Goal: Task Accomplishment & Management: Manage account settings

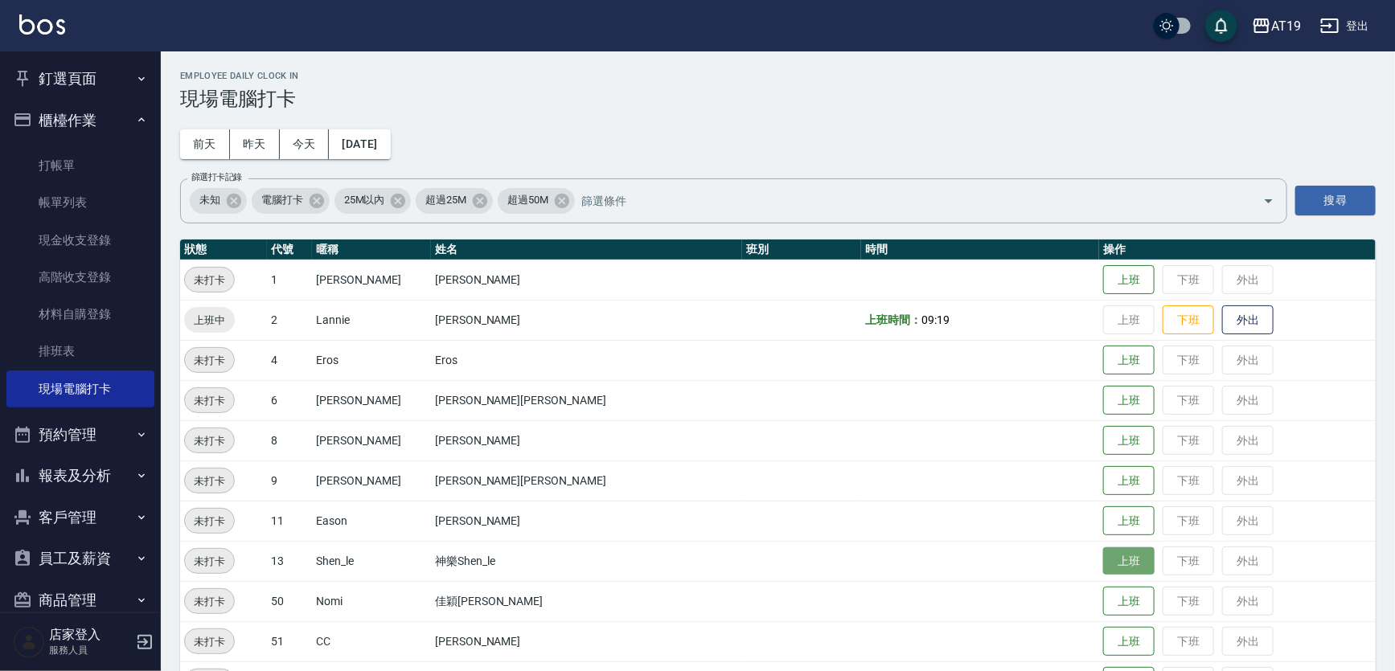
click at [1103, 556] on button "上班" at bounding box center [1128, 562] width 51 height 28
click at [1103, 482] on button "上班" at bounding box center [1128, 481] width 51 height 28
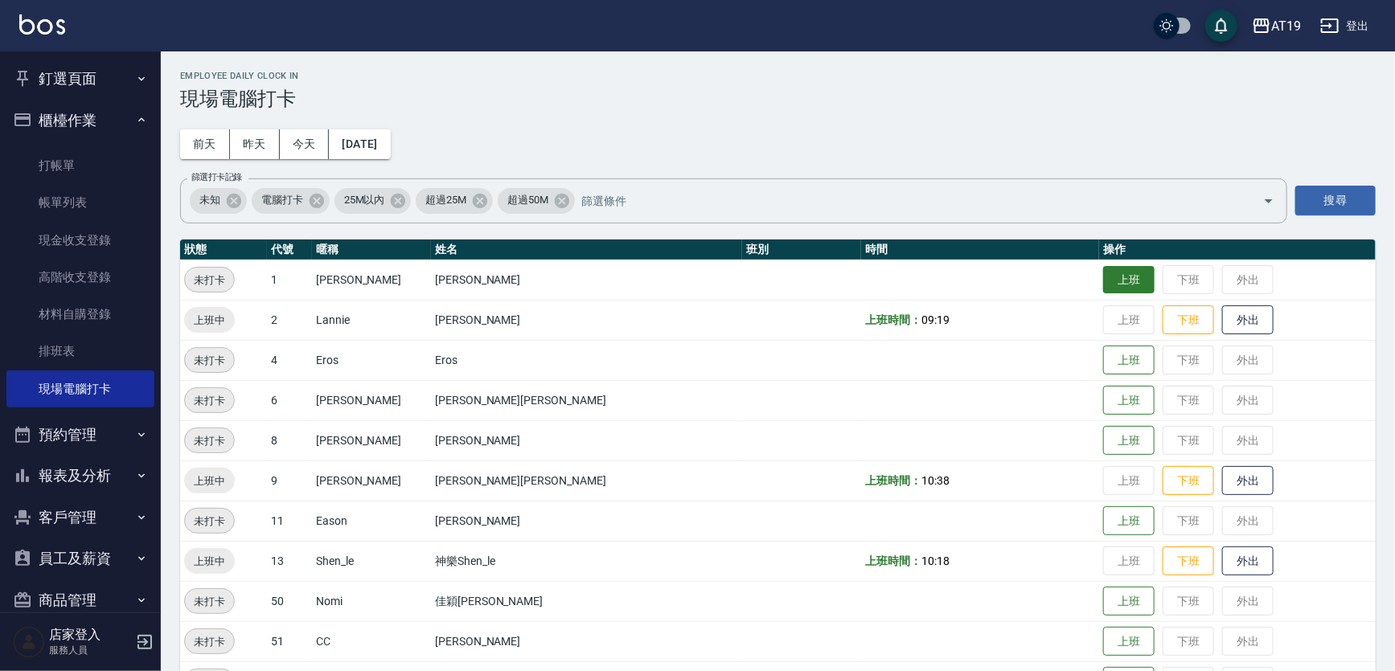
click at [1103, 274] on button "上班" at bounding box center [1128, 280] width 51 height 28
click at [1103, 371] on button "上班" at bounding box center [1128, 361] width 51 height 28
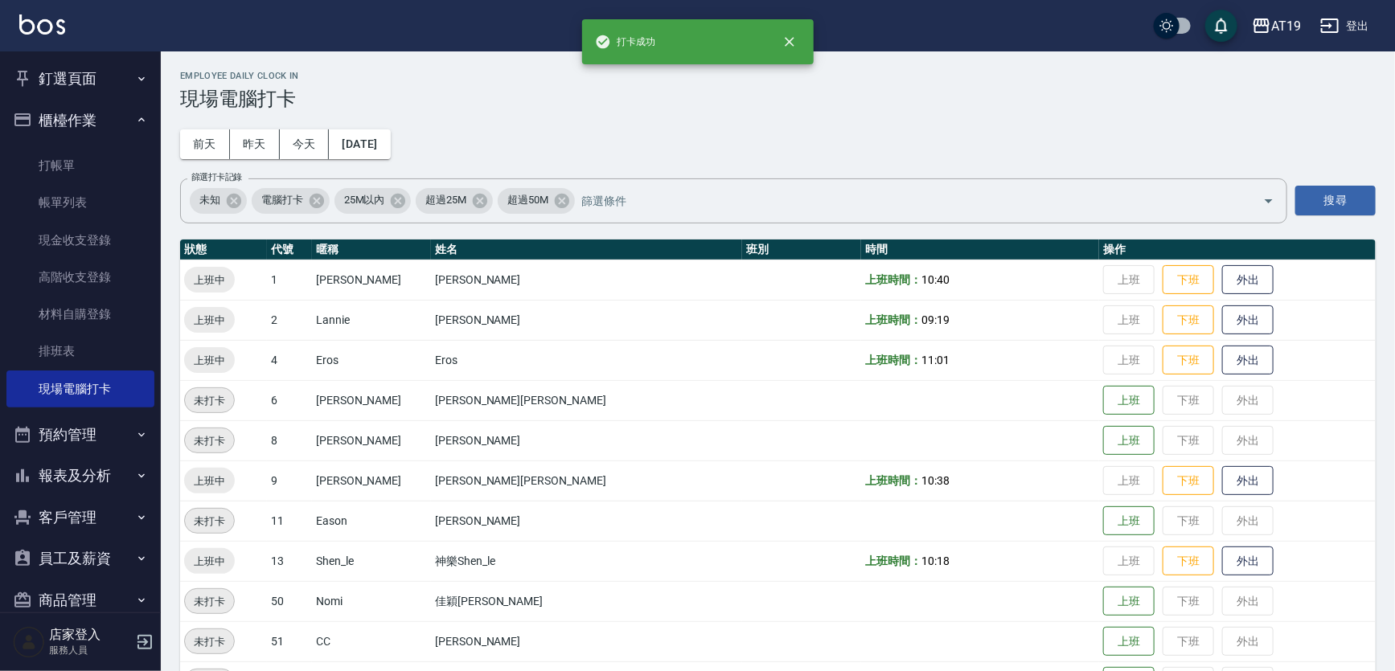
click at [1099, 440] on td "上班 下班 外出" at bounding box center [1237, 441] width 277 height 40
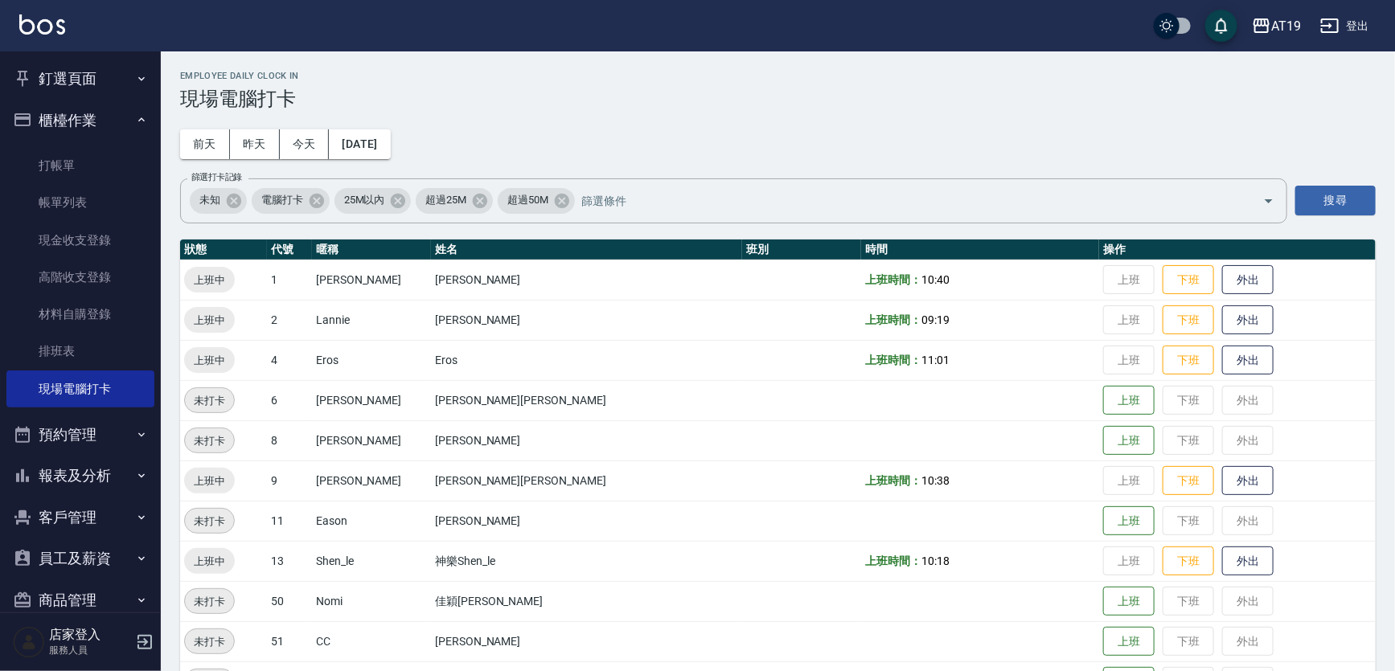
click at [1099, 438] on td "上班 下班 外出" at bounding box center [1237, 441] width 277 height 40
click at [1103, 437] on button "上班" at bounding box center [1128, 441] width 51 height 28
click at [1103, 402] on button "上班" at bounding box center [1128, 401] width 51 height 28
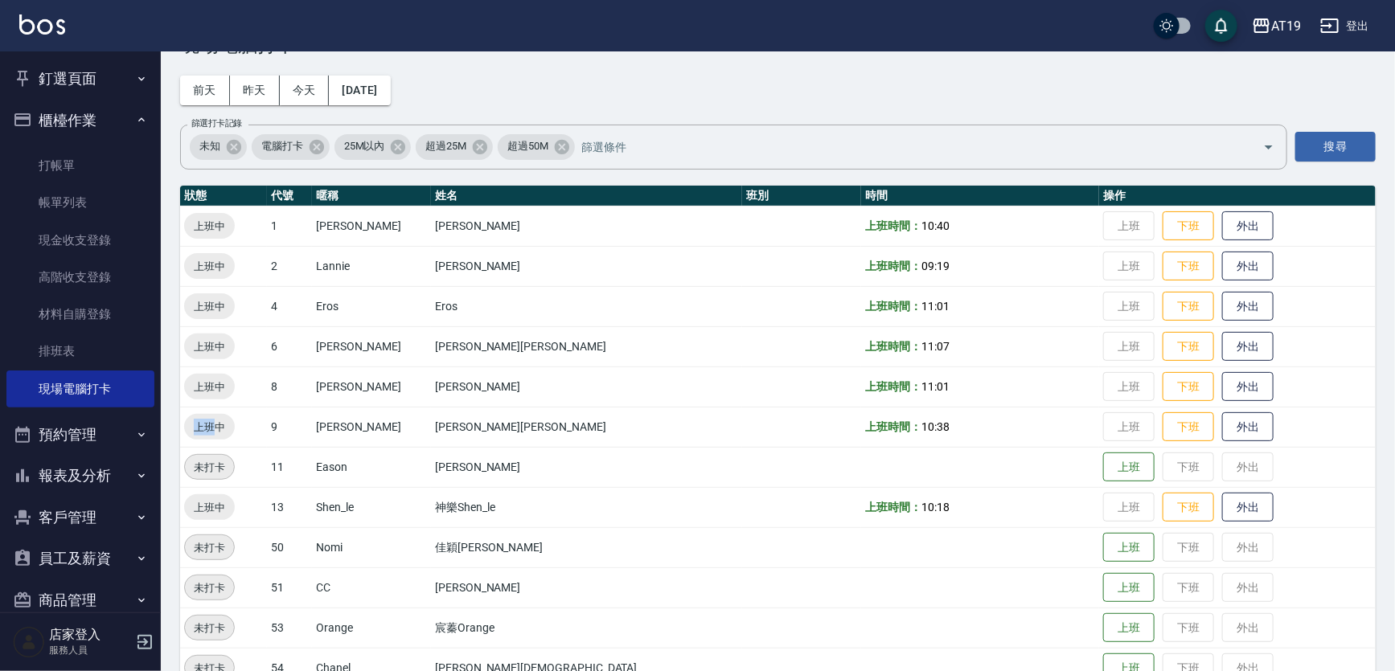
scroll to position [89, 0]
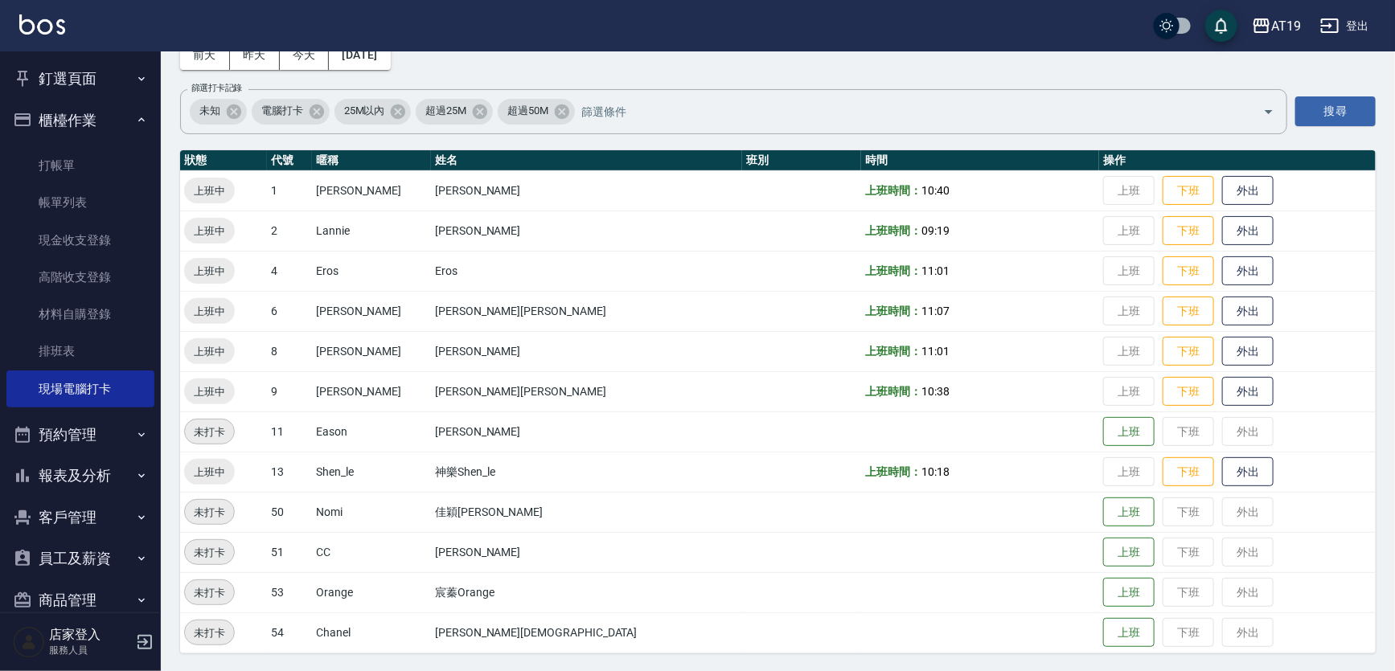
click at [758, 64] on div "Employee Daily Clock In 現場電腦打卡 前天 昨天 今天 2025/08/12 篩選打卡記錄 未知 電腦打卡 25M以內 超過25M 超…" at bounding box center [778, 317] width 1234 height 711
click at [851, 75] on div "Employee Daily Clock In 現場電腦打卡 前天 昨天 今天 2025/08/12 篩選打卡記錄 未知 電腦打卡 25M以內 超過25M 超…" at bounding box center [778, 317] width 1234 height 711
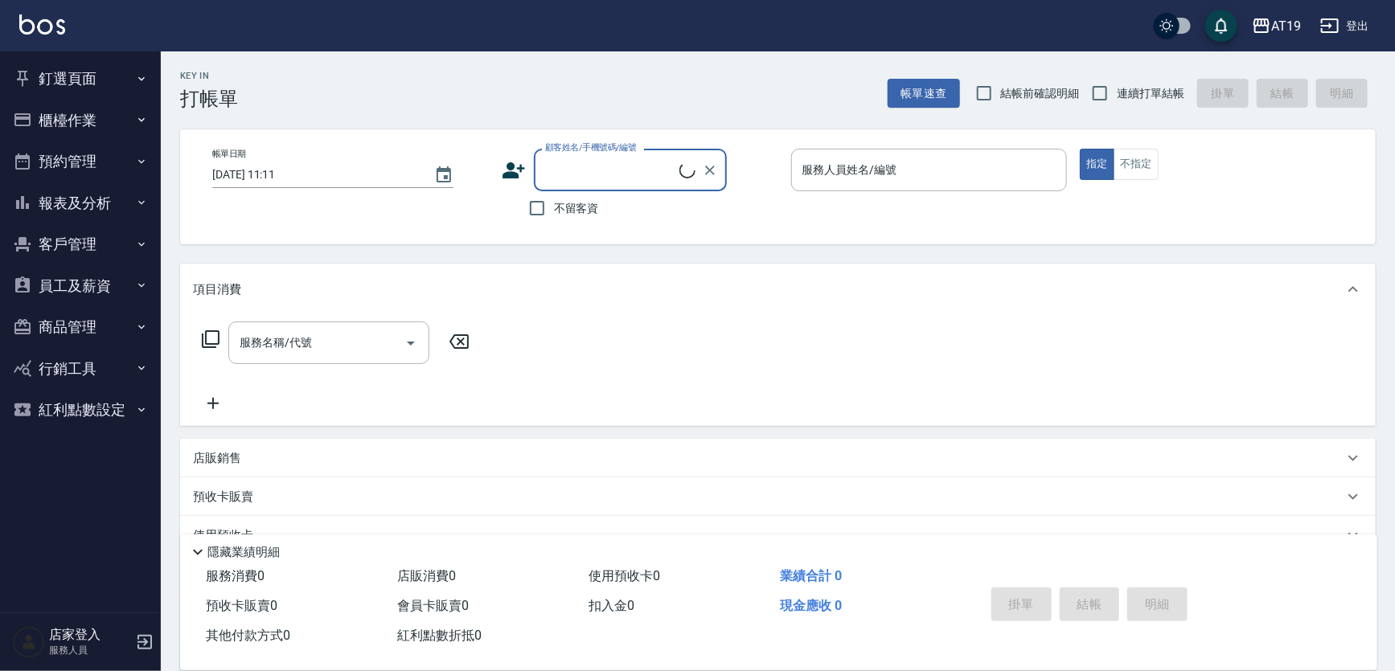
click at [81, 76] on button "釘選頁面" at bounding box center [80, 79] width 148 height 42
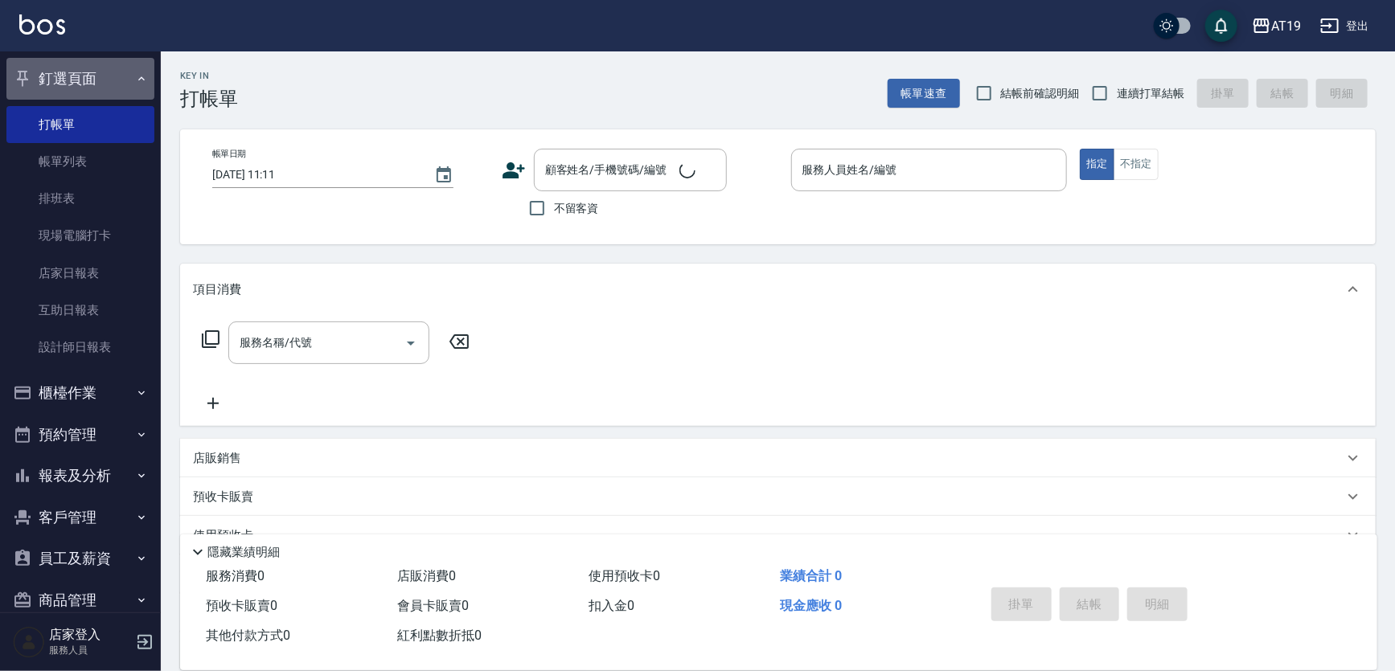
click at [82, 76] on button "釘選頁面" at bounding box center [80, 79] width 148 height 42
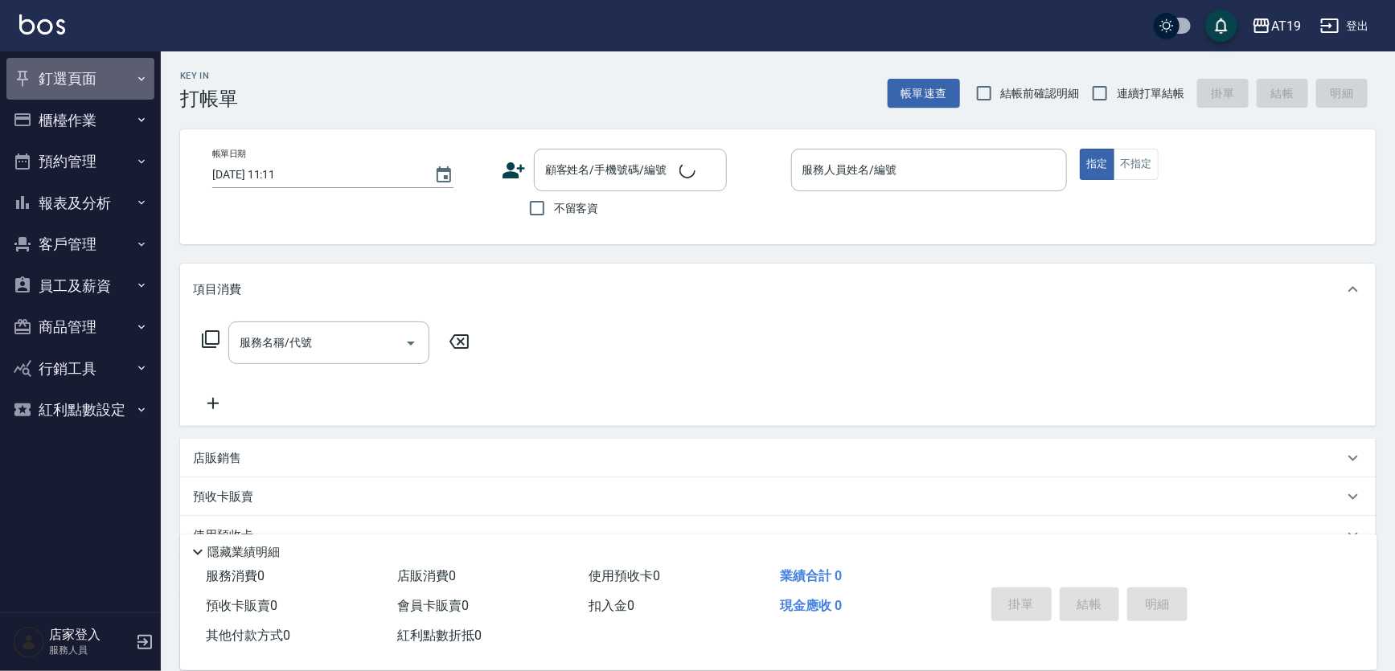
click at [82, 76] on button "釘選頁面" at bounding box center [80, 79] width 148 height 42
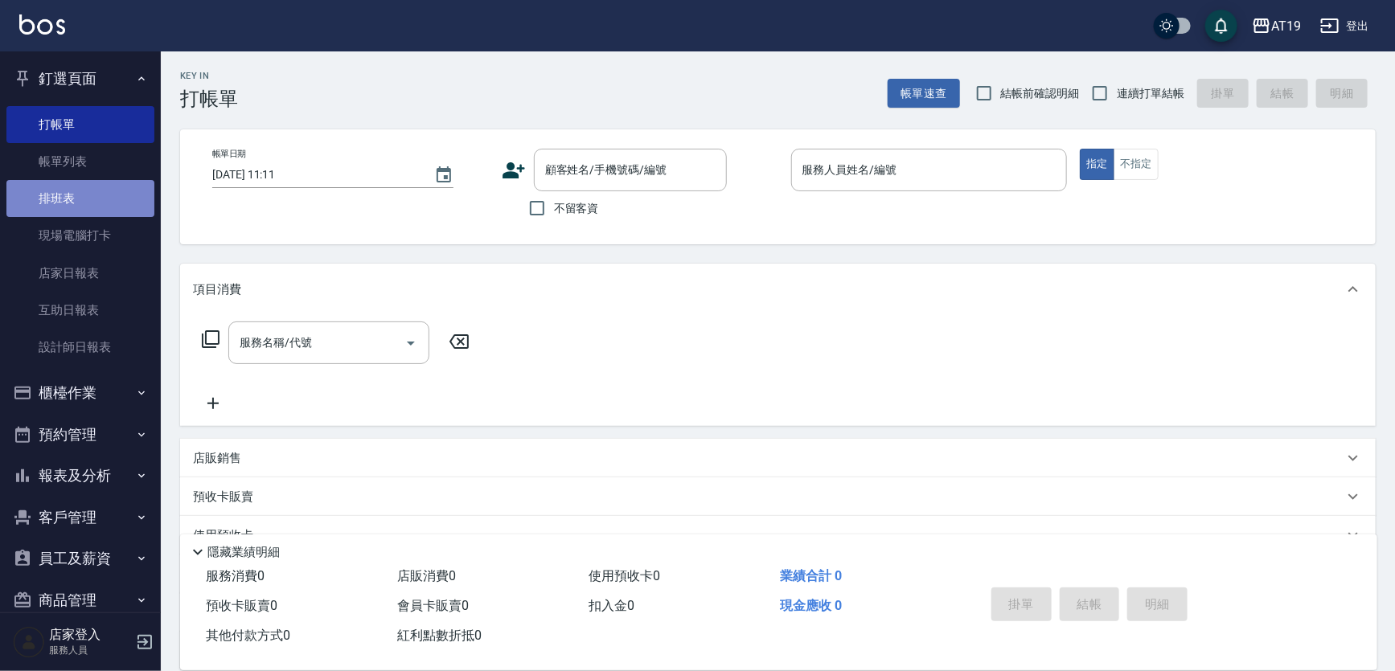
click at [88, 203] on link "排班表" at bounding box center [80, 198] width 148 height 37
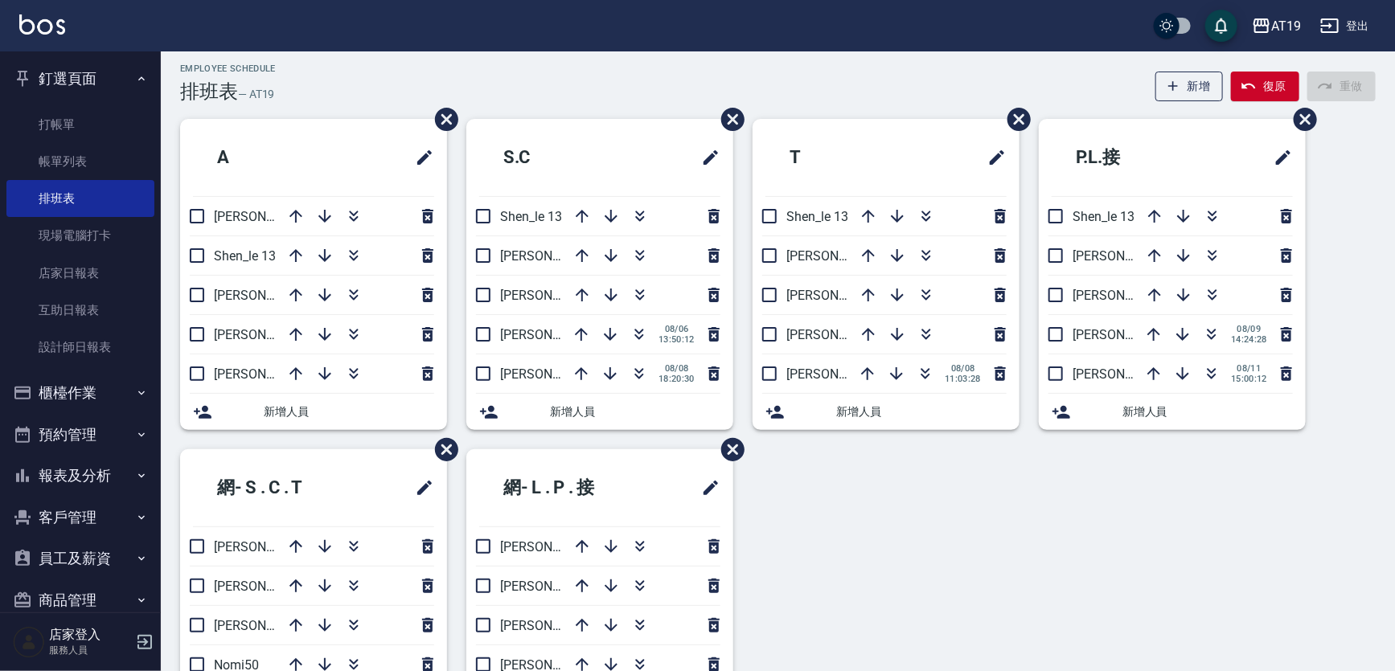
scroll to position [121, 0]
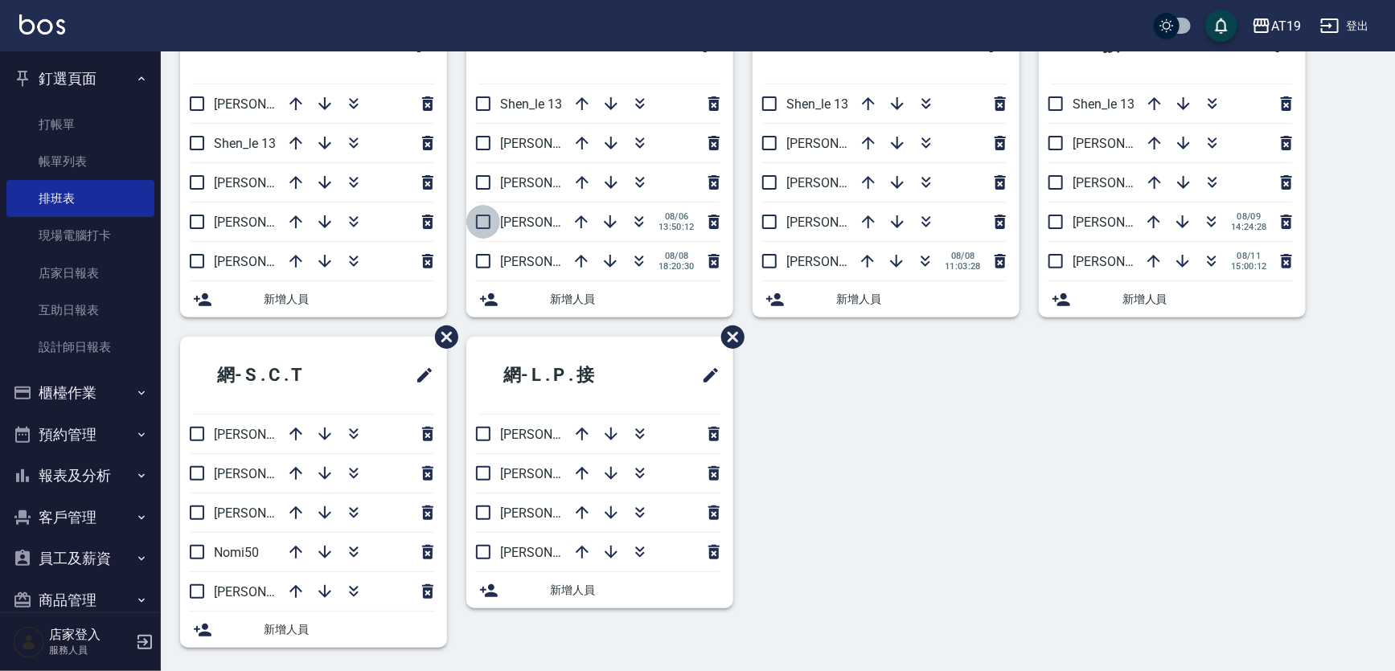
click at [482, 220] on input "checkbox" at bounding box center [483, 222] width 34 height 34
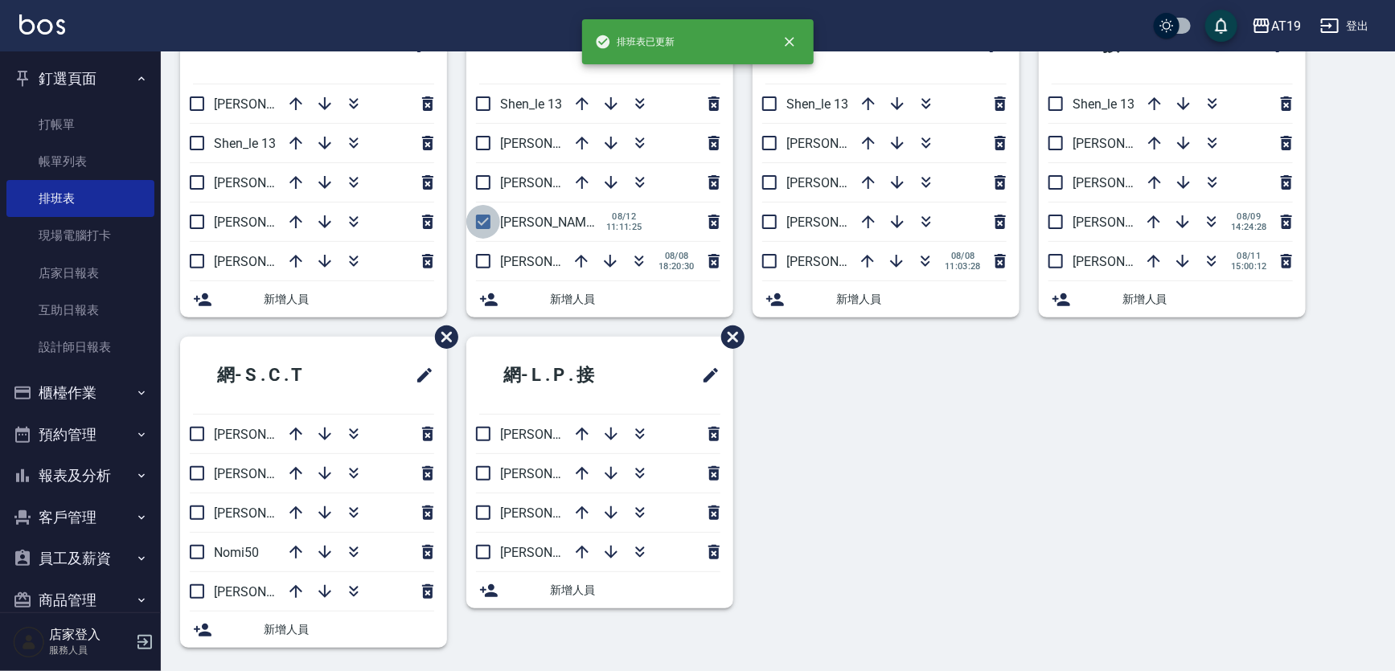
click at [483, 220] on input "checkbox" at bounding box center [483, 222] width 34 height 34
checkbox input "false"
click at [481, 263] on input "checkbox" at bounding box center [483, 261] width 34 height 34
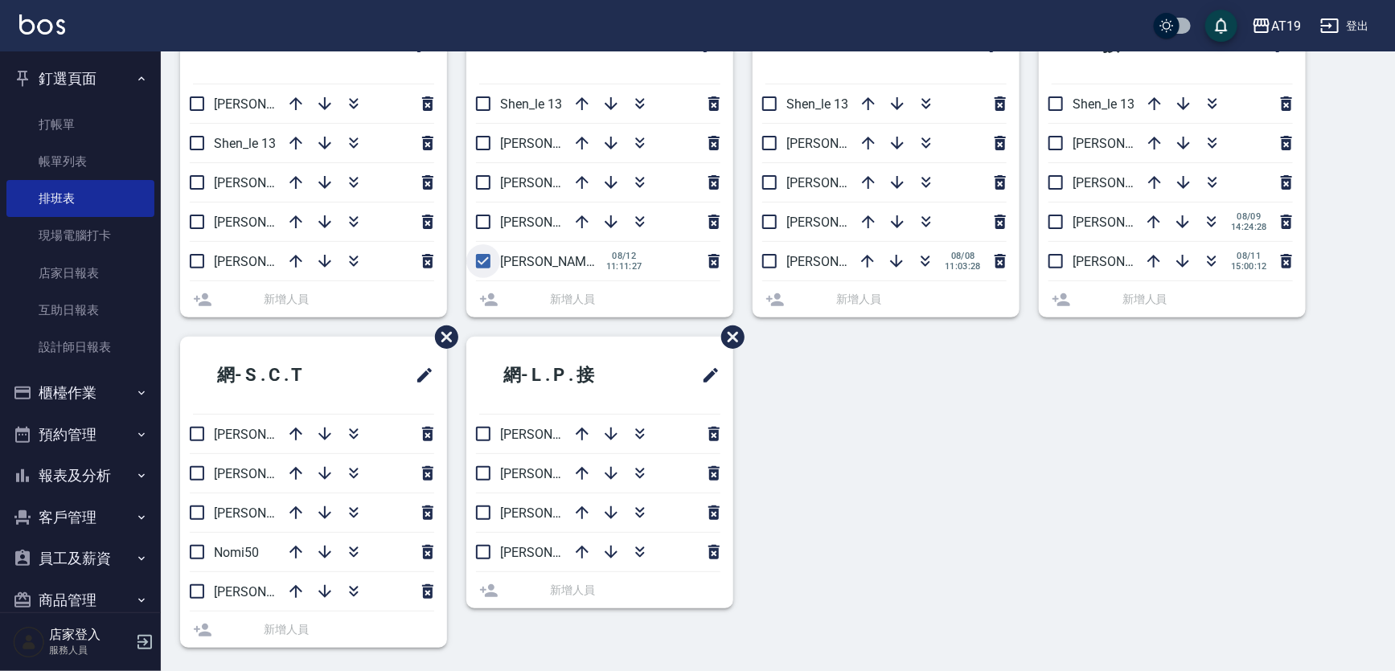
click at [481, 263] on li "[PERSON_NAME] 2 [DATE] 11:11:27" at bounding box center [599, 261] width 267 height 39
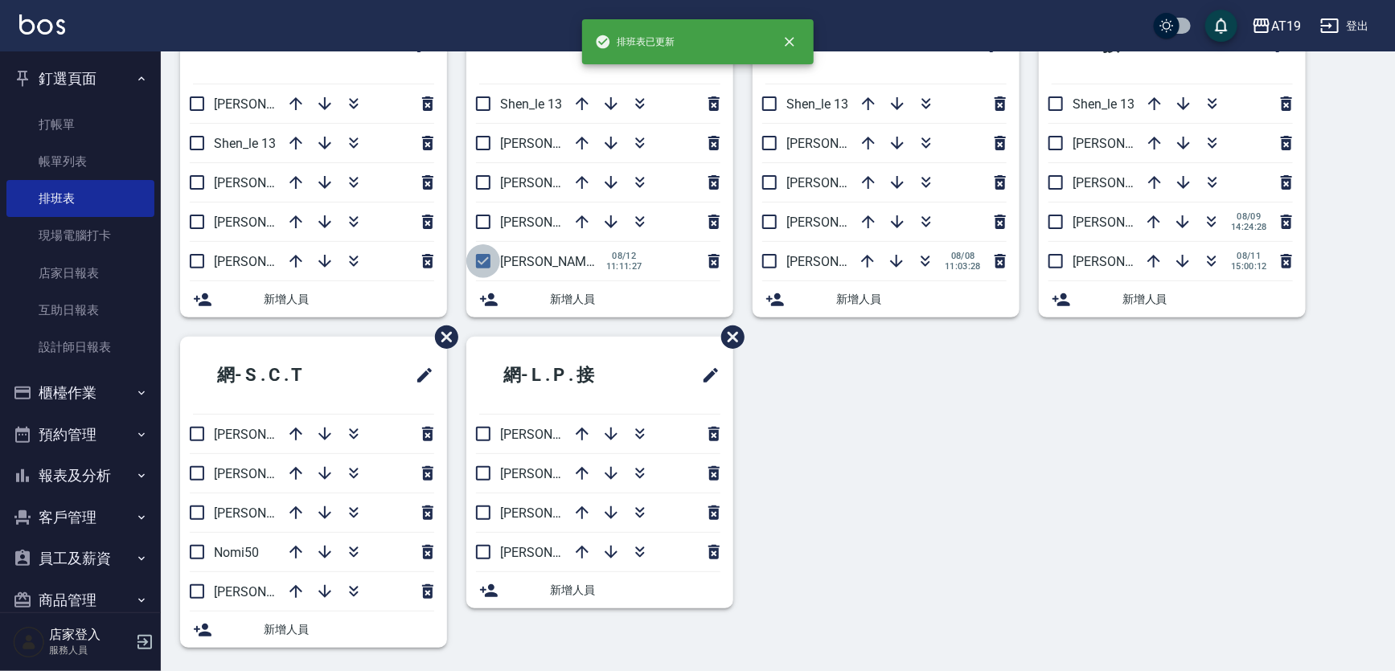
click at [482, 257] on input "checkbox" at bounding box center [483, 261] width 34 height 34
checkbox input "false"
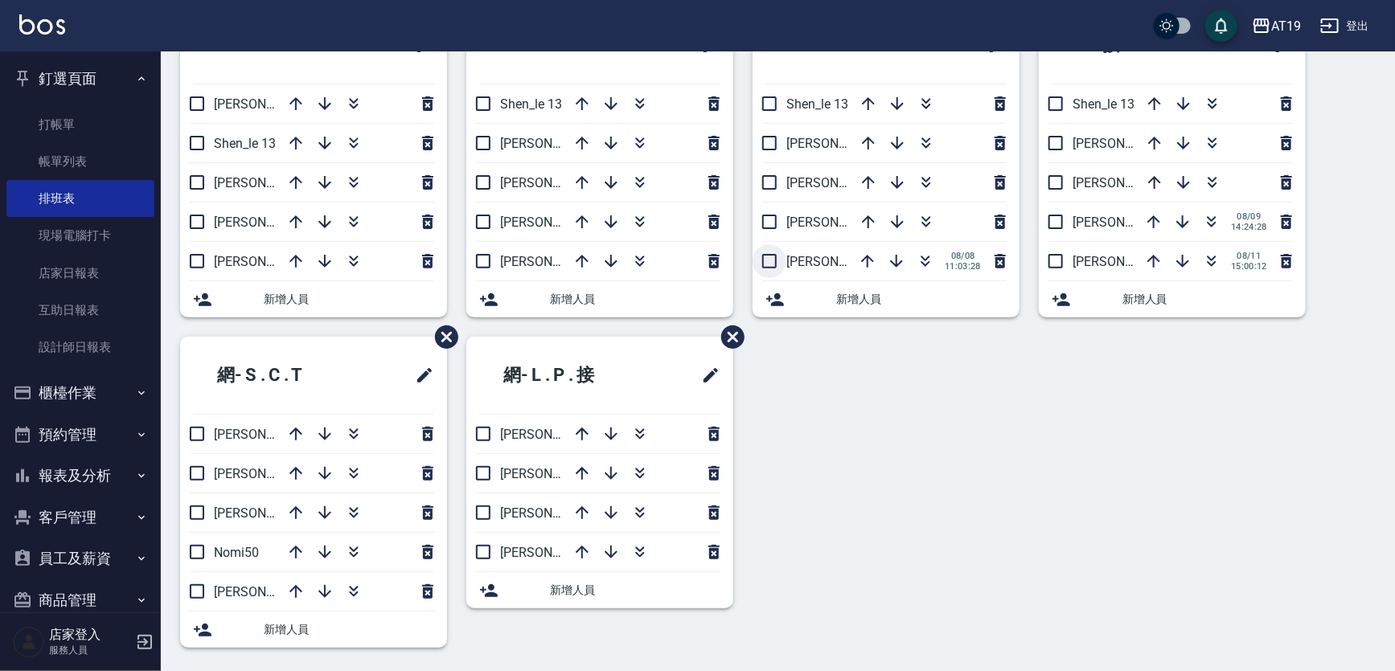
click at [767, 257] on input "checkbox" at bounding box center [770, 261] width 34 height 34
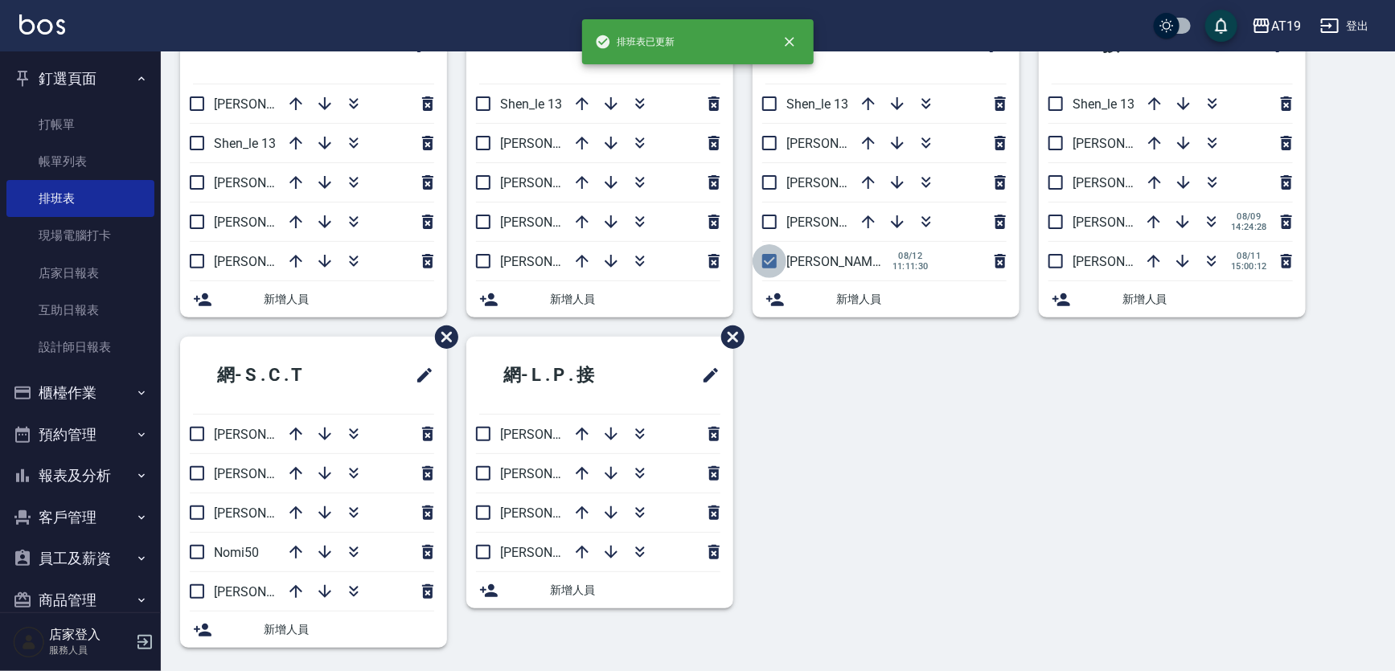
click at [771, 260] on input "checkbox" at bounding box center [770, 261] width 34 height 34
checkbox input "false"
click at [1049, 217] on input "checkbox" at bounding box center [1056, 222] width 34 height 34
checkbox input "false"
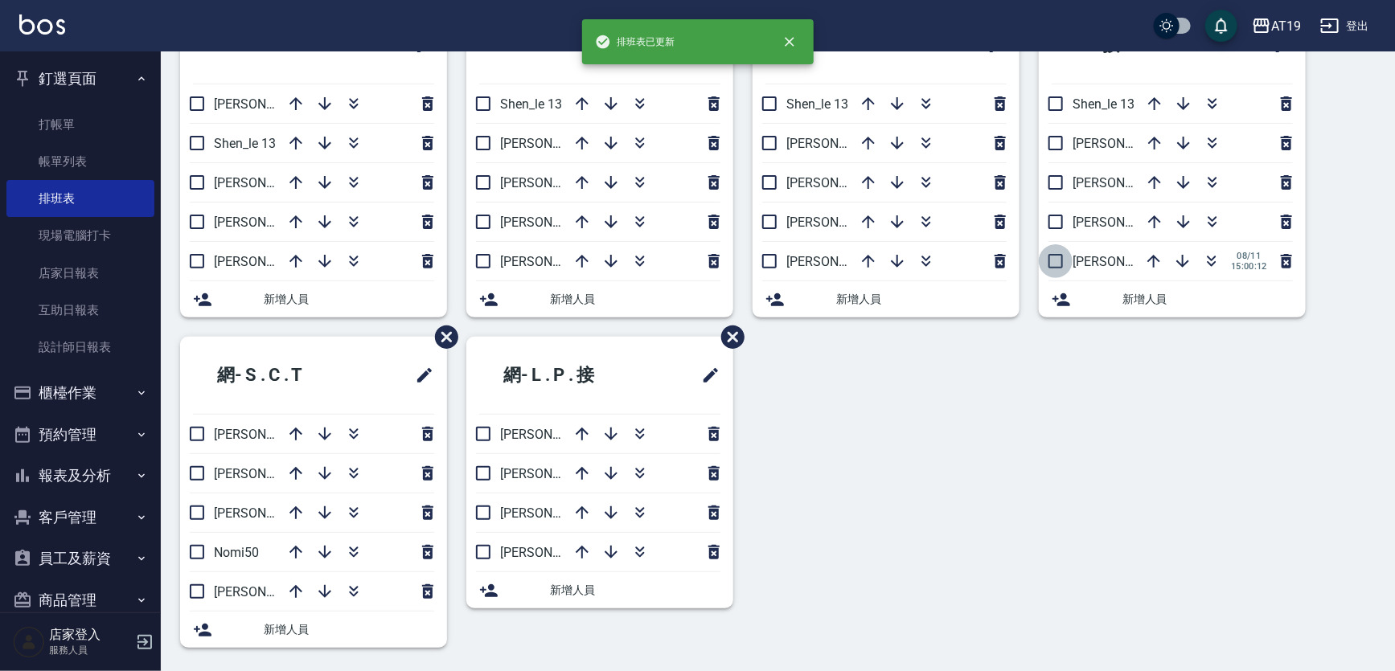
click at [1052, 260] on input "checkbox" at bounding box center [1056, 261] width 34 height 34
checkbox input "false"
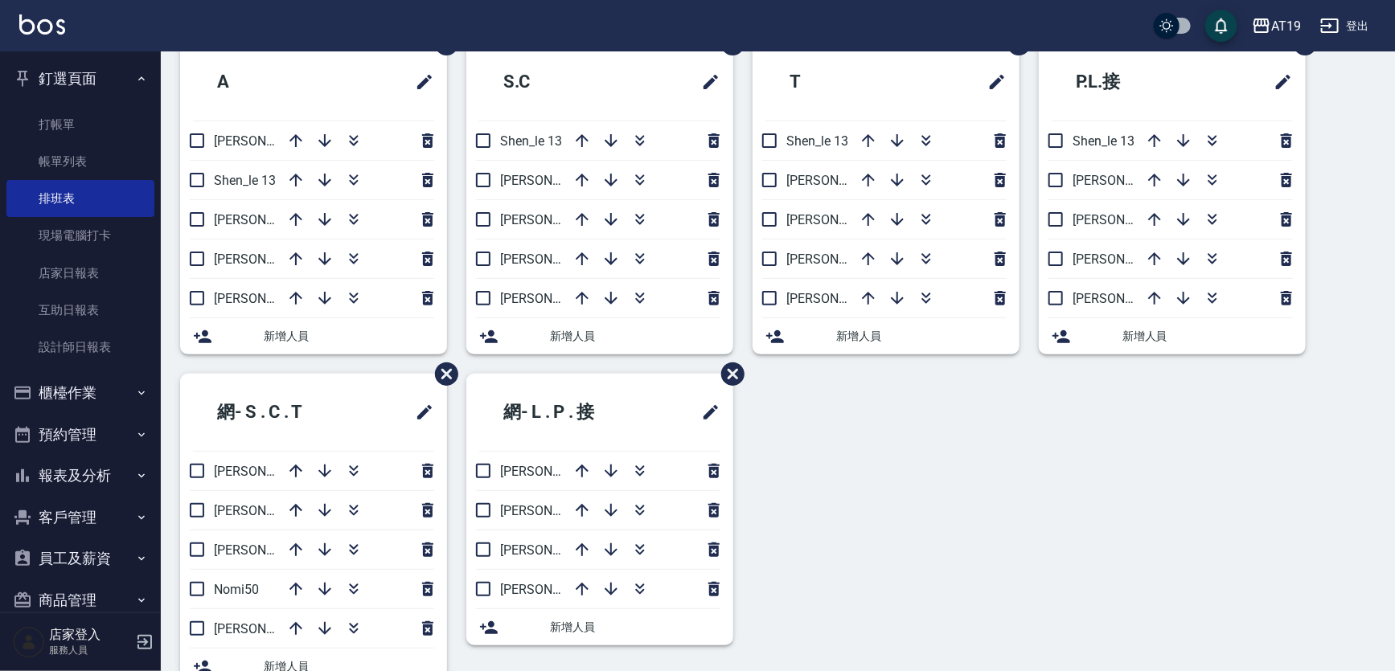
scroll to position [0, 0]
